Goal: Navigation & Orientation: Find specific page/section

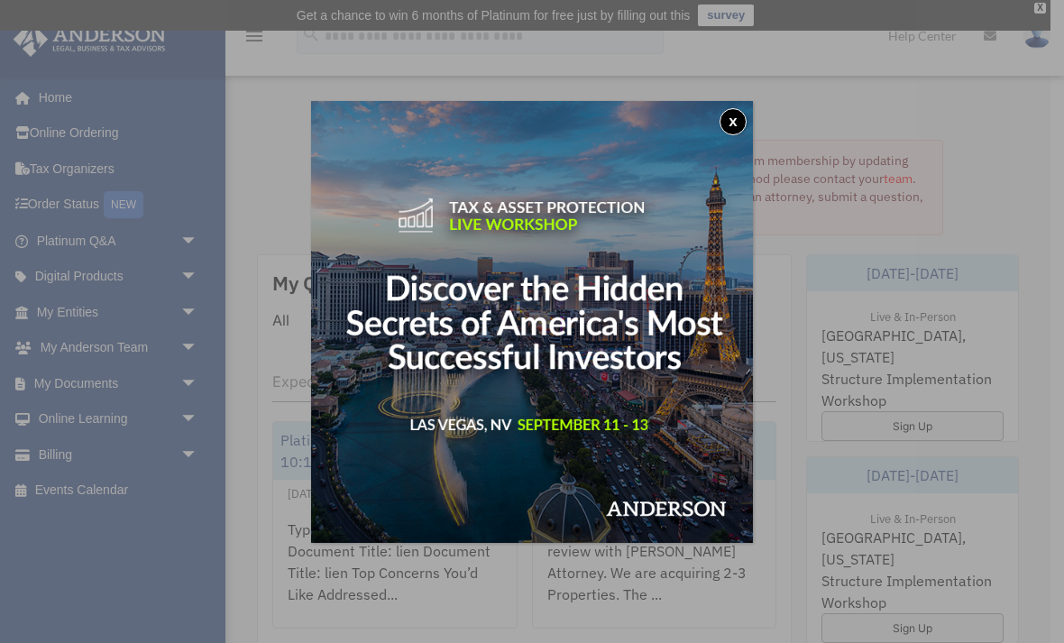
click at [739, 121] on button "x" at bounding box center [732, 121] width 27 height 27
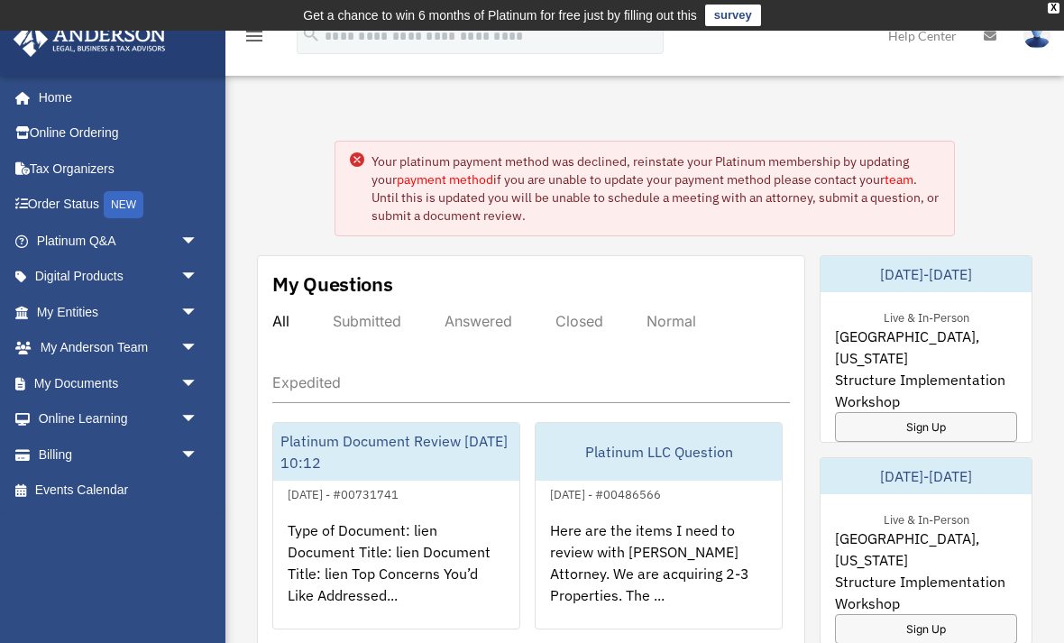
click at [91, 303] on link "My Entities arrow_drop_down" at bounding box center [119, 312] width 213 height 36
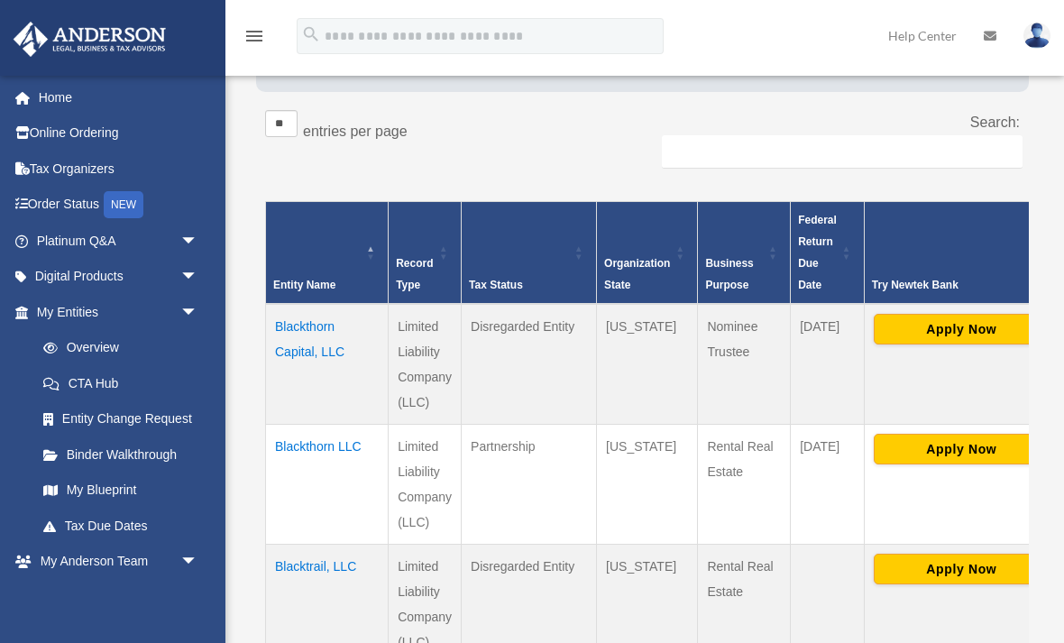
scroll to position [293, 0]
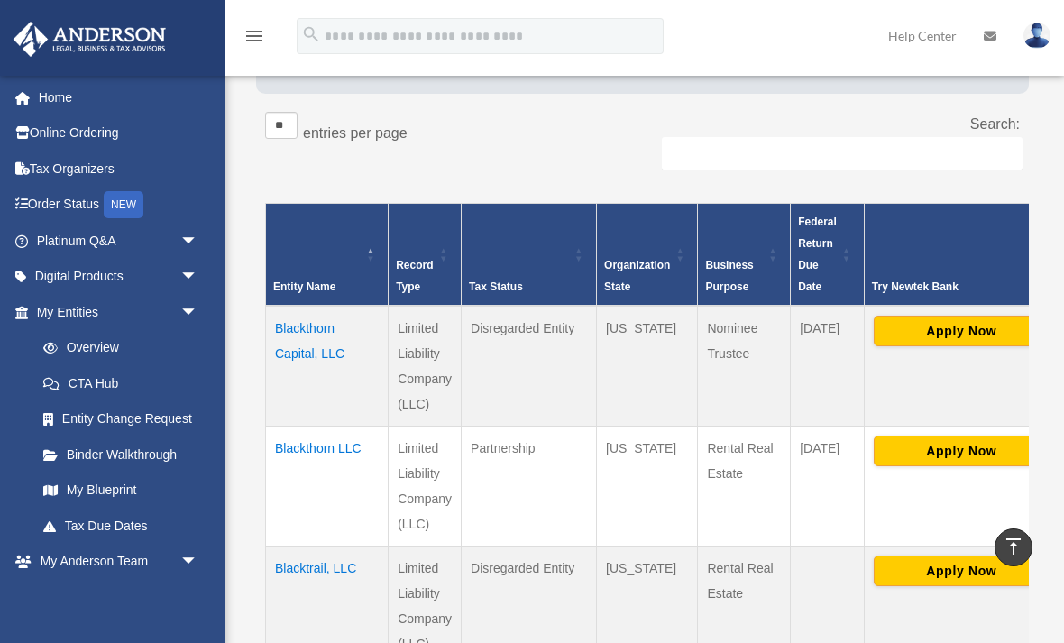
click at [88, 343] on link "Overview" at bounding box center [116, 348] width 182 height 36
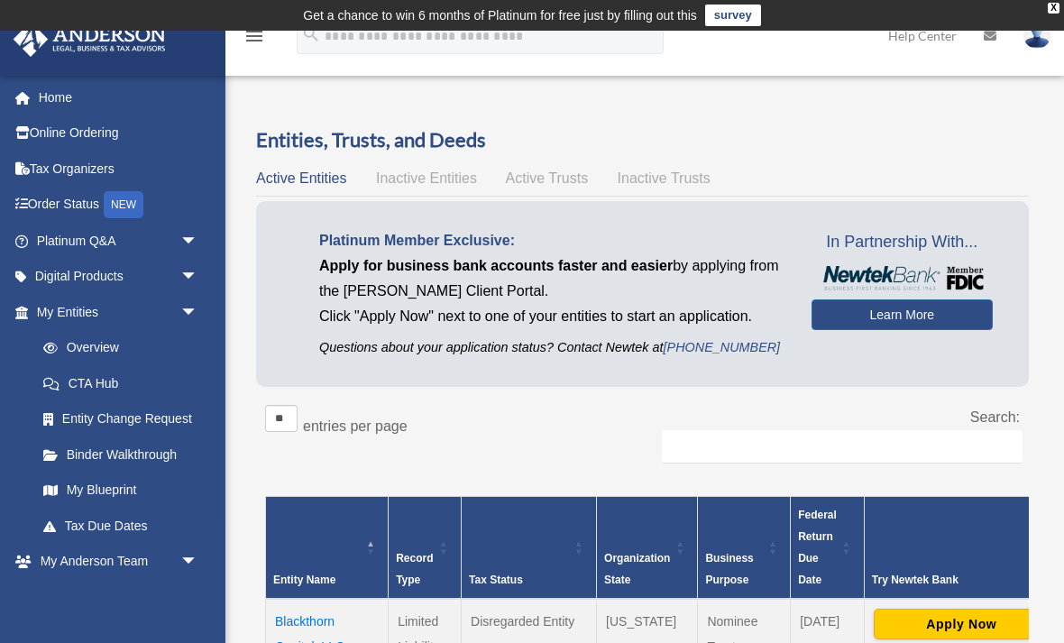
click at [142, 456] on link "Binder Walkthrough" at bounding box center [120, 454] width 191 height 36
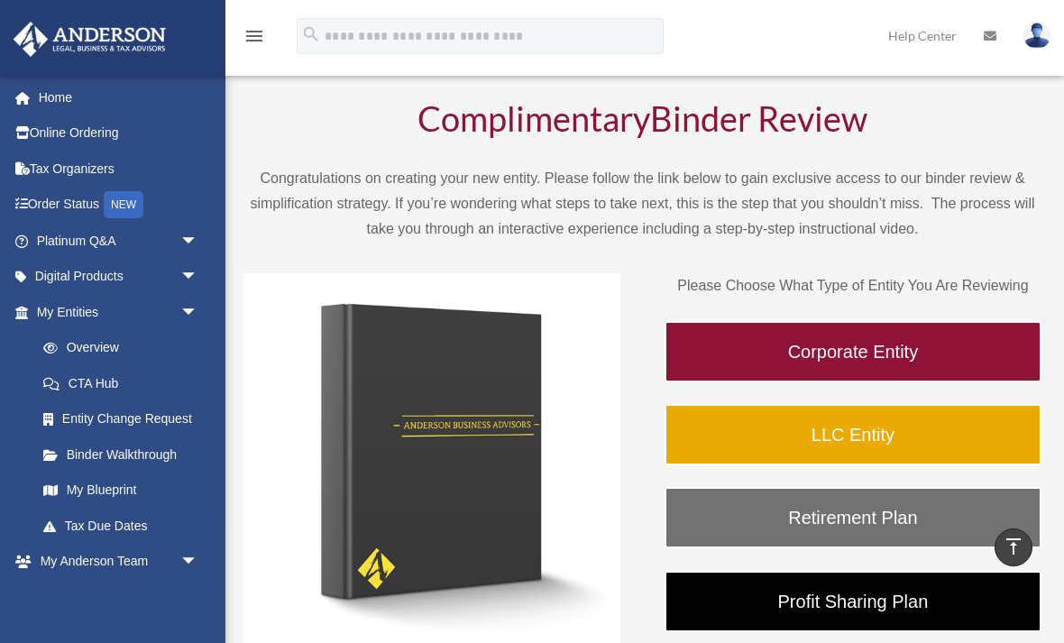
scroll to position [71, 0]
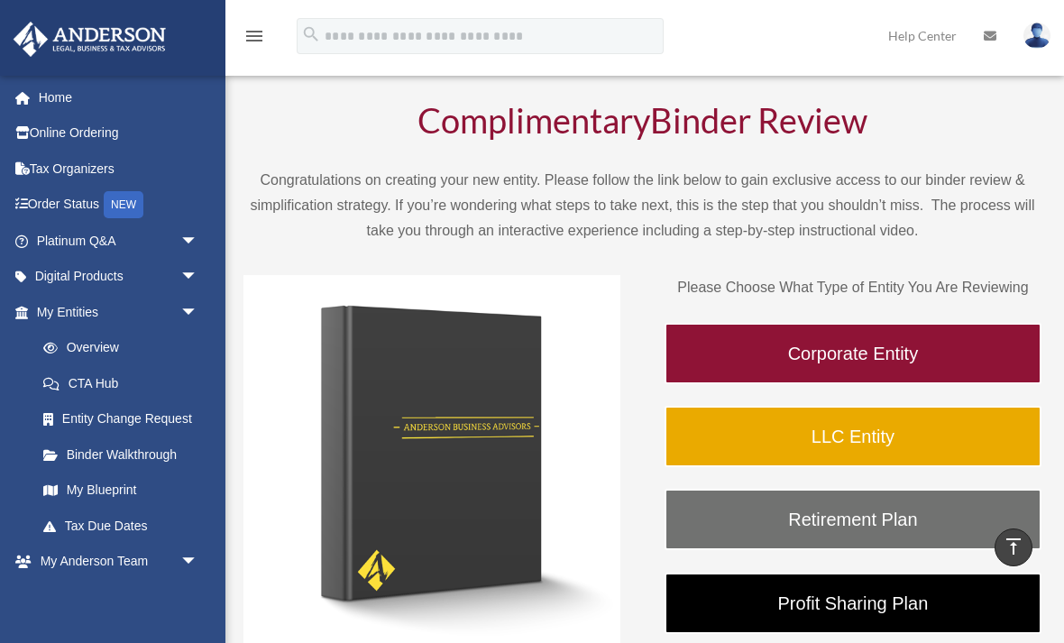
click at [847, 432] on link "LLC Entity" at bounding box center [852, 436] width 377 height 61
click at [868, 429] on link "LLC Entity" at bounding box center [852, 436] width 377 height 61
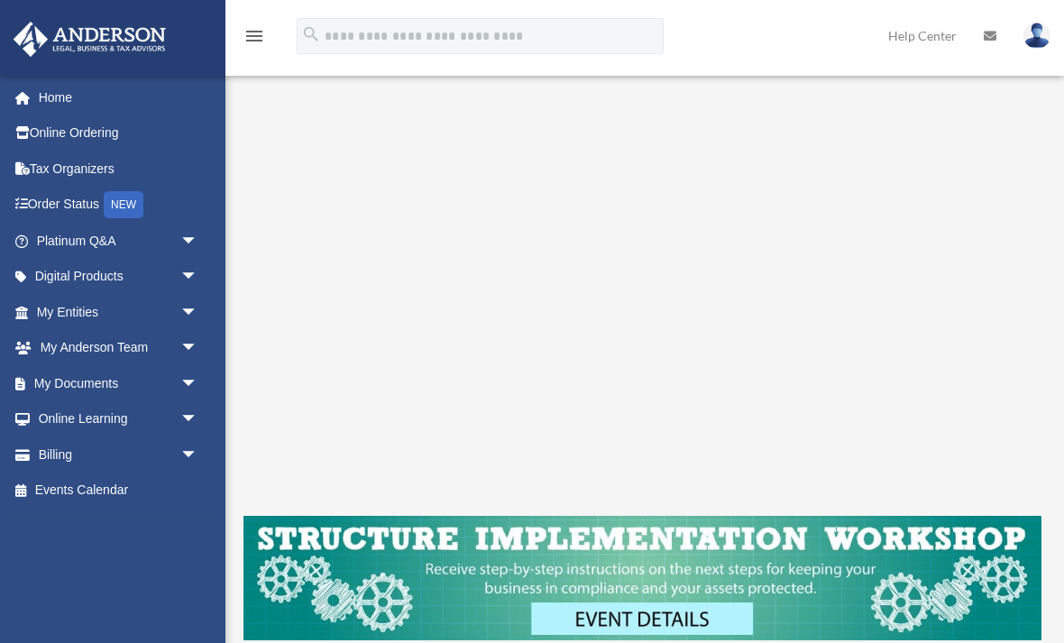
scroll to position [217, 0]
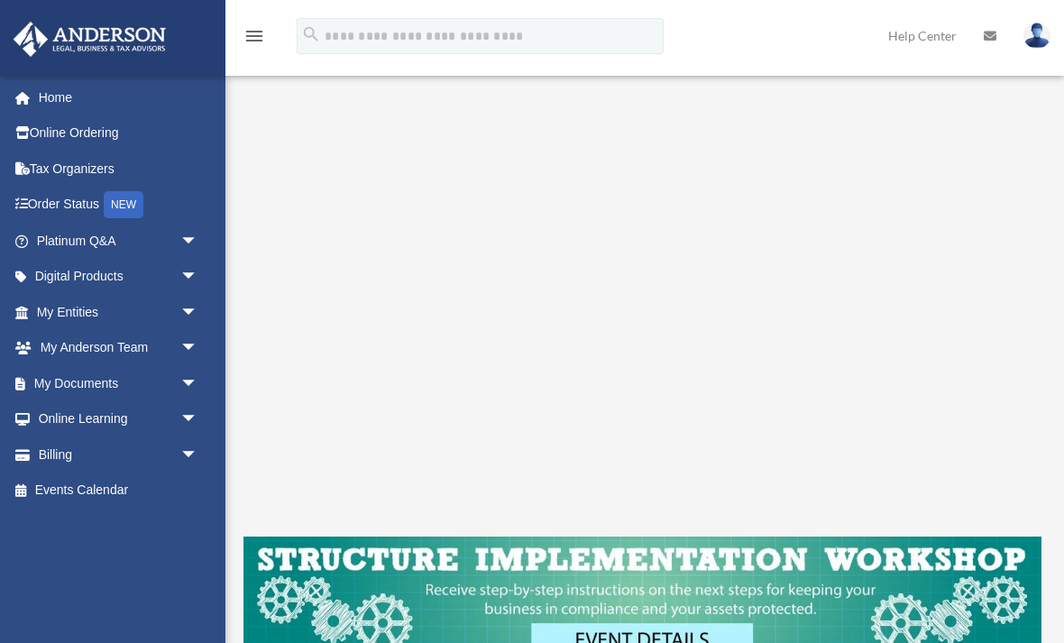
click at [104, 378] on link "My Documents arrow_drop_down" at bounding box center [119, 383] width 213 height 36
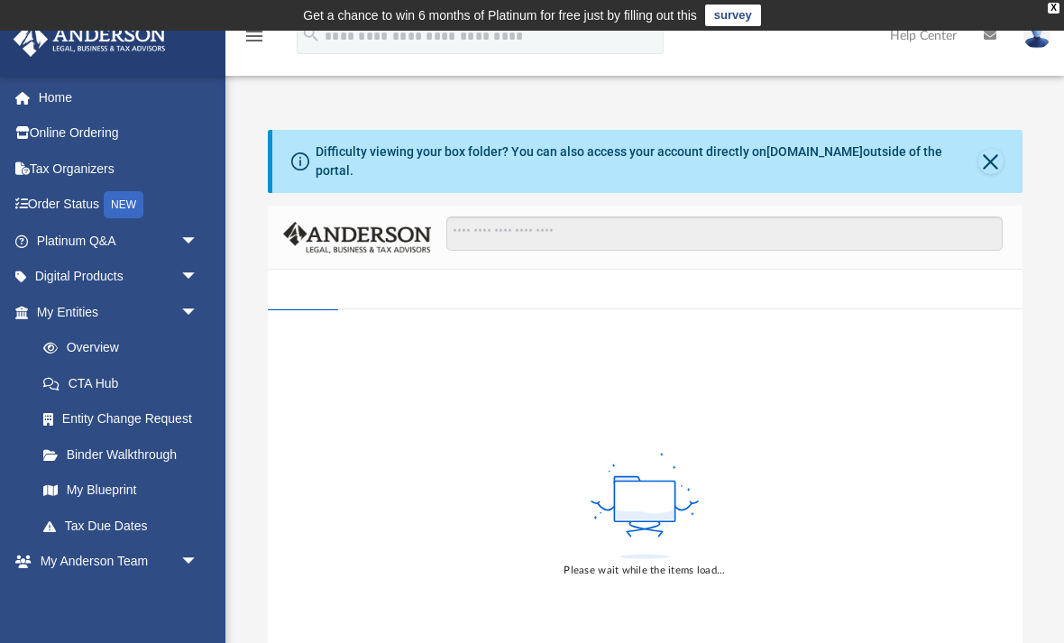
click at [192, 270] on span "arrow_drop_down" at bounding box center [198, 277] width 36 height 37
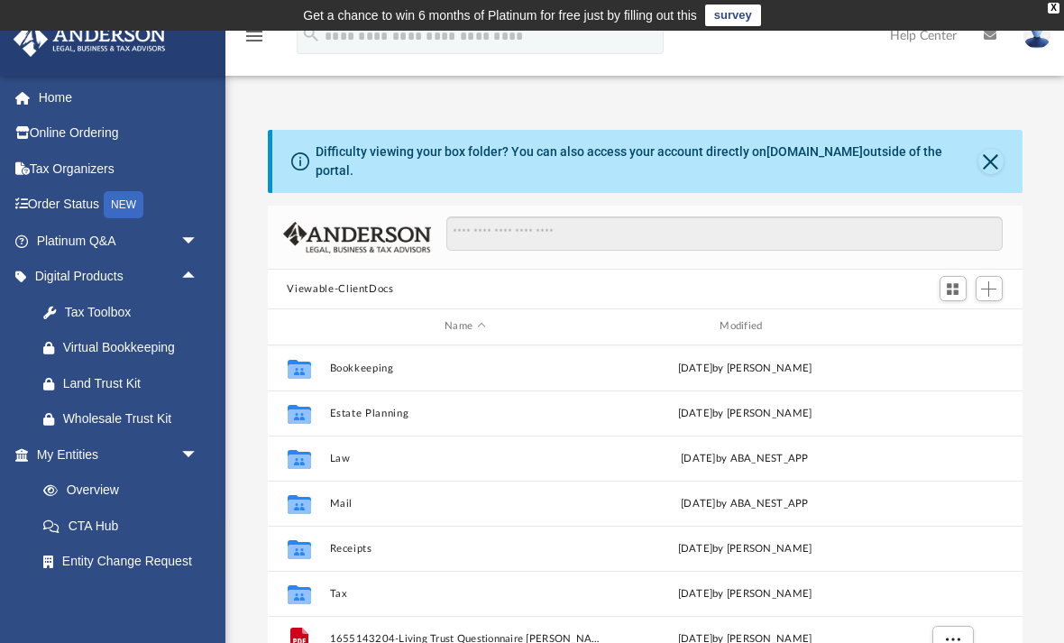
scroll to position [410, 755]
click at [197, 449] on span "arrow_drop_down" at bounding box center [198, 454] width 36 height 37
click at [97, 595] on div "harvard833@gmail.com Sign Out harvard833@gmail.com Home Online Ordering Tax Org…" at bounding box center [112, 396] width 225 height 643
click at [190, 486] on span "arrow_drop_down" at bounding box center [198, 490] width 36 height 37
click at [193, 231] on span "arrow_drop_down" at bounding box center [198, 241] width 36 height 37
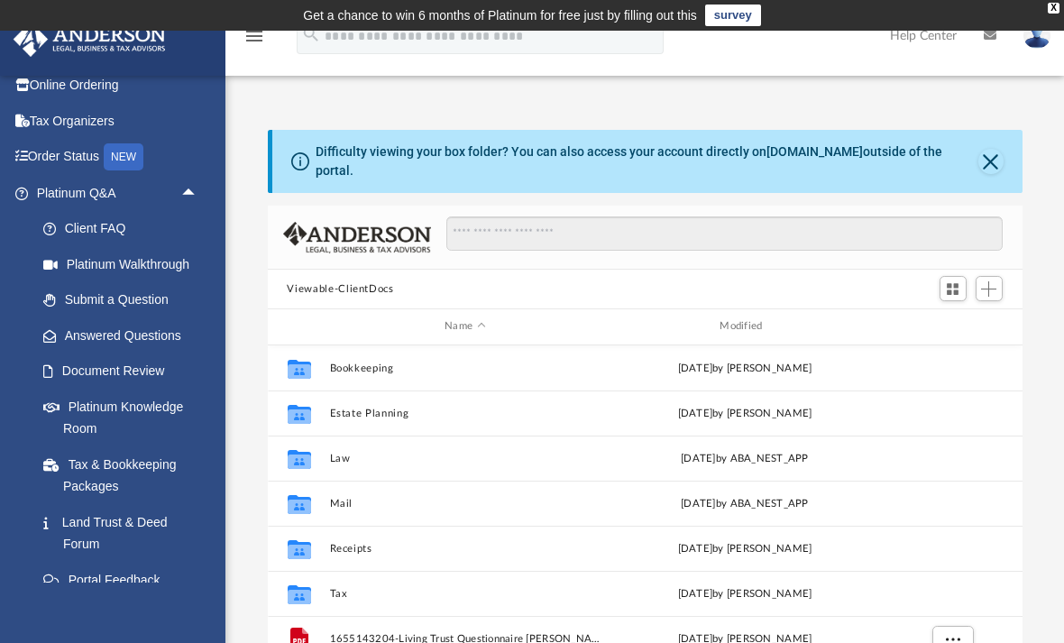
scroll to position [82, 0]
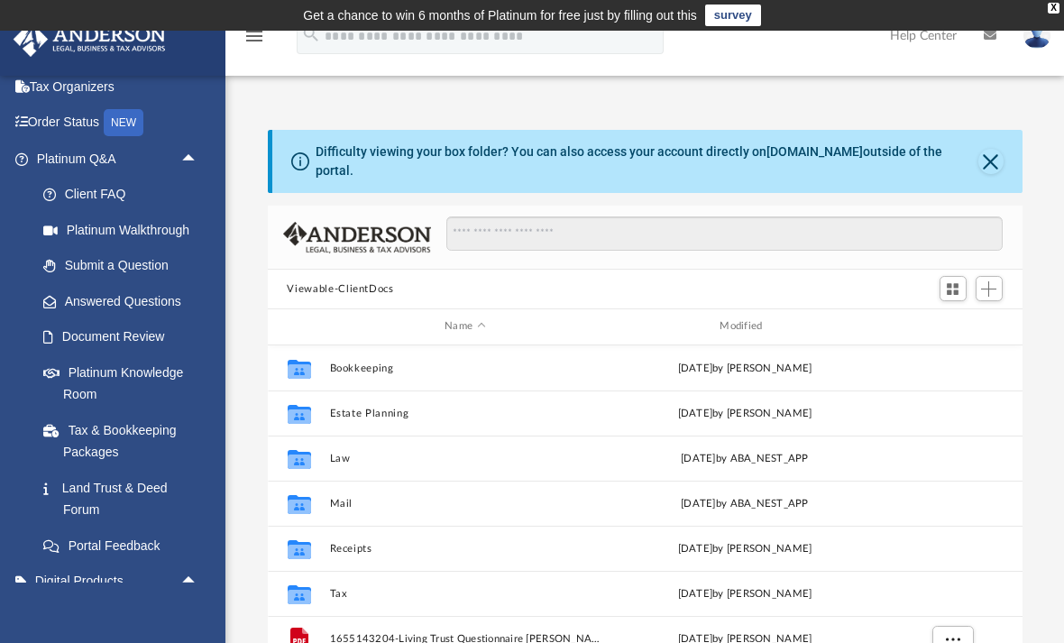
click at [124, 338] on link "Document Review" at bounding box center [125, 337] width 200 height 36
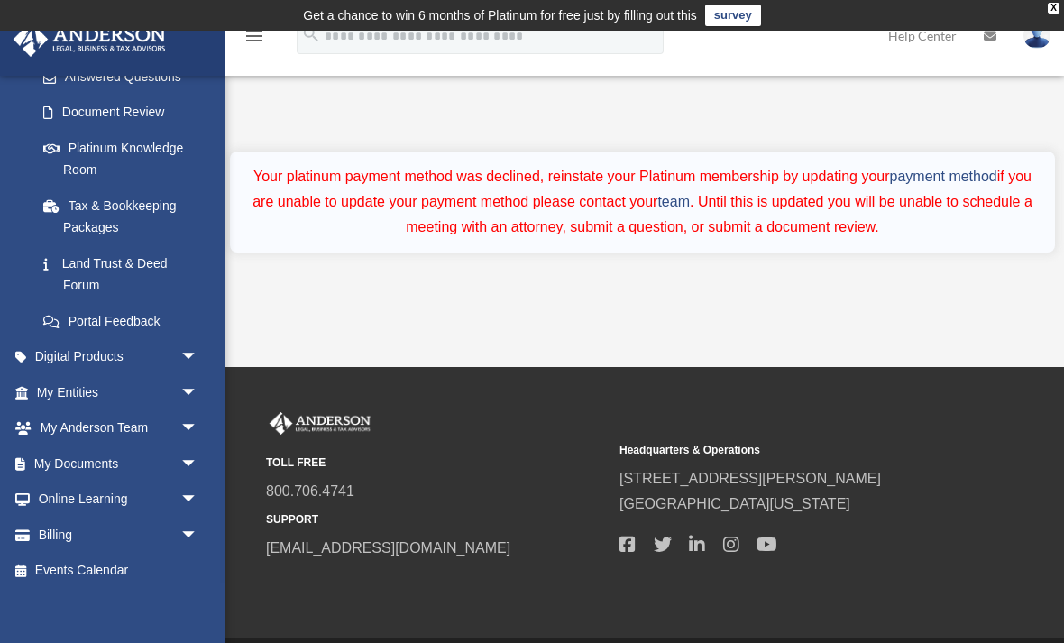
scroll to position [306, 0]
click at [93, 347] on link "Digital Products arrow_drop_down" at bounding box center [119, 358] width 213 height 36
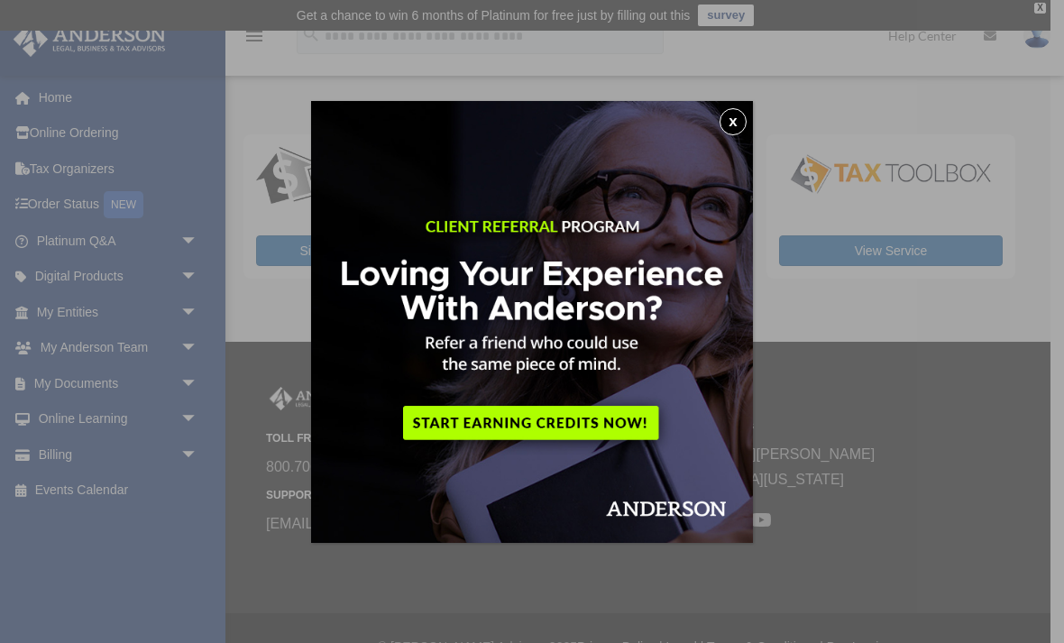
click at [729, 139] on img at bounding box center [532, 322] width 442 height 442
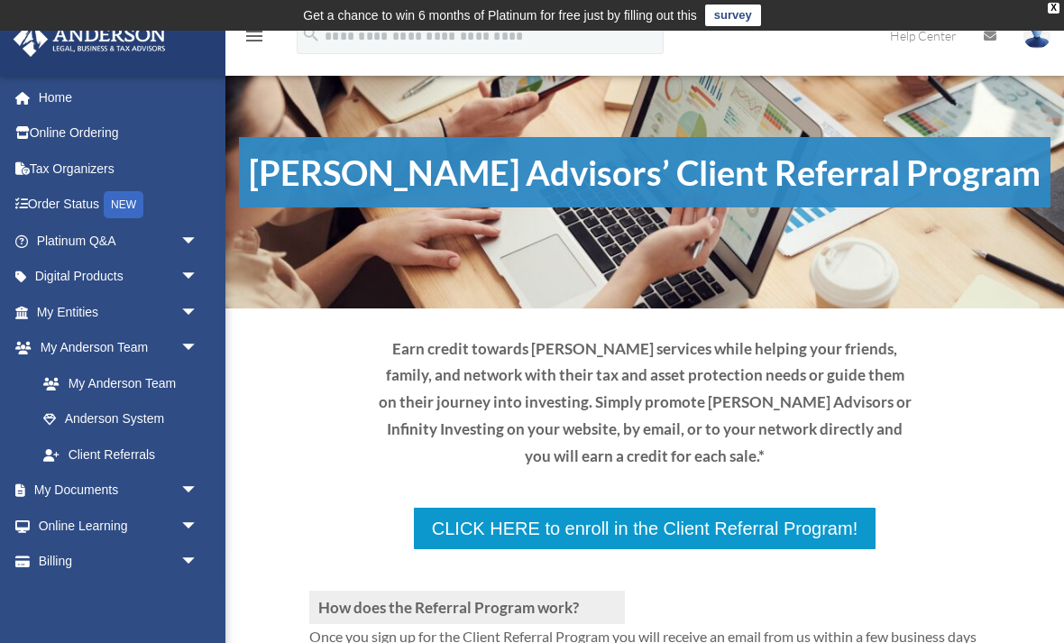
click at [188, 306] on span "arrow_drop_down" at bounding box center [198, 312] width 36 height 37
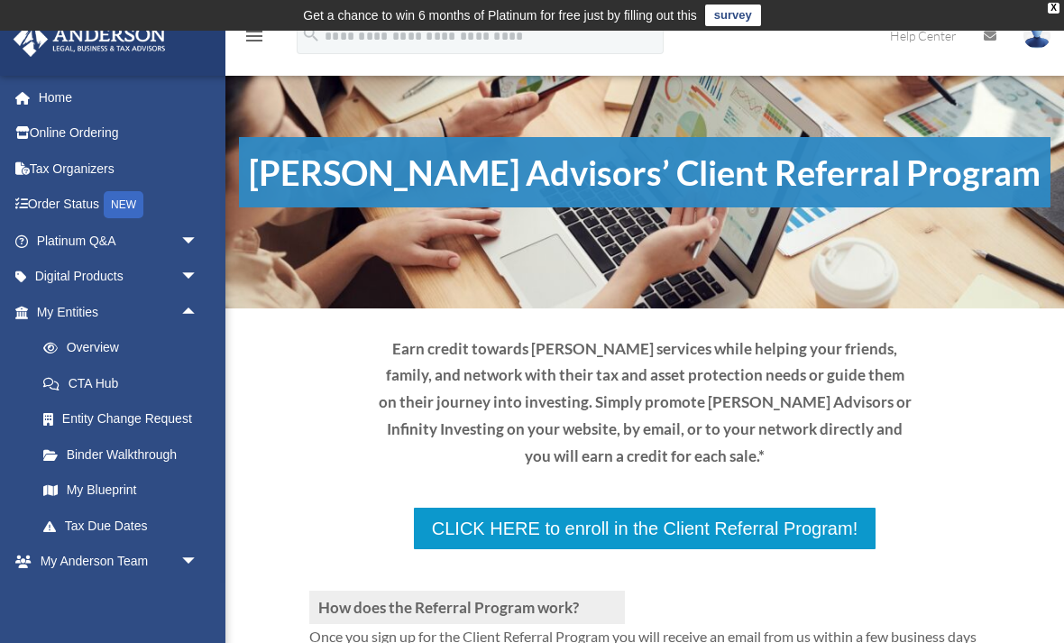
click at [105, 480] on link "My Blueprint" at bounding box center [125, 490] width 200 height 36
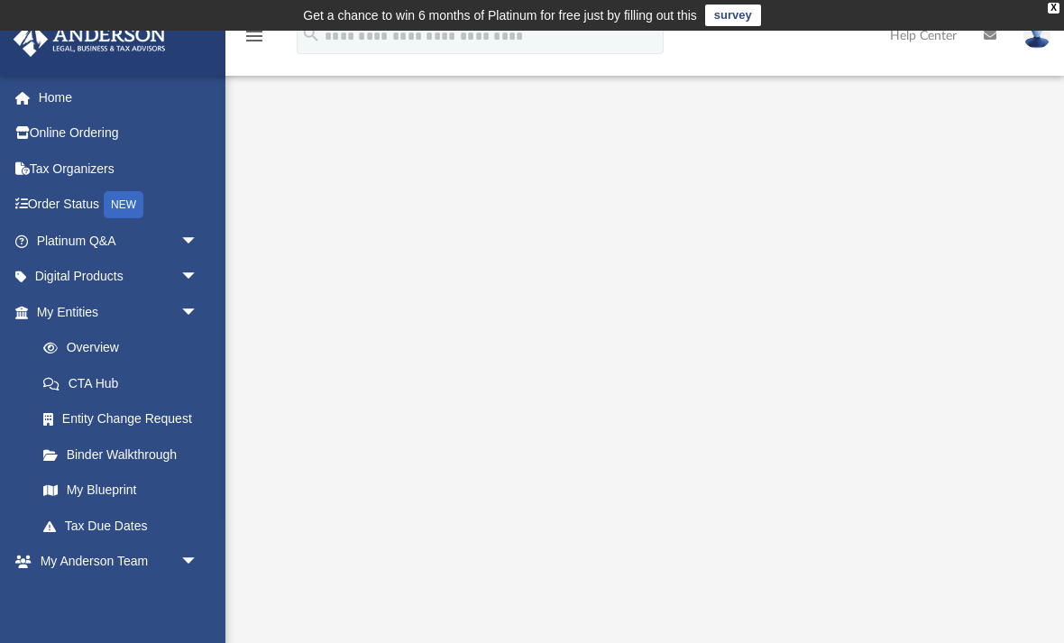
click at [246, 47] on link "menu" at bounding box center [254, 40] width 22 height 13
